Goal: Check status

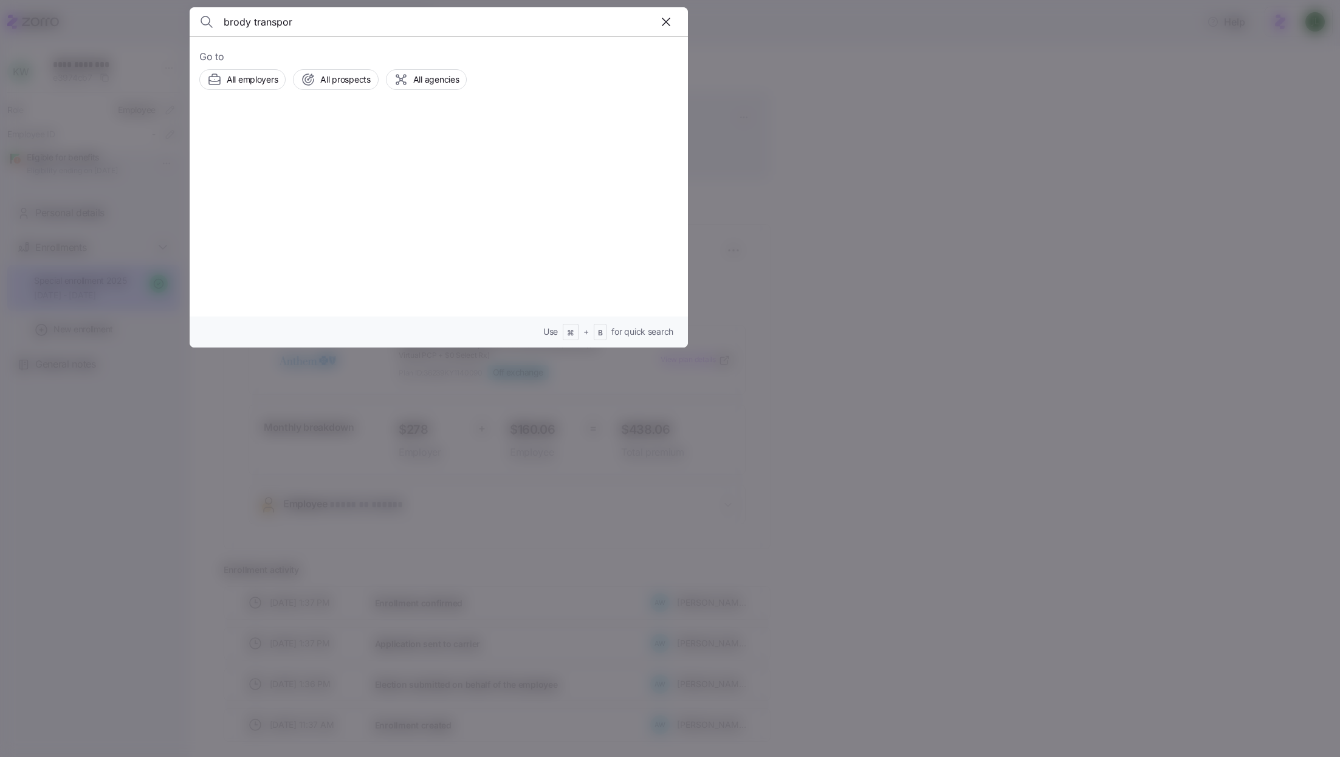
type input "brody transport"
